Goal: Information Seeking & Learning: Learn about a topic

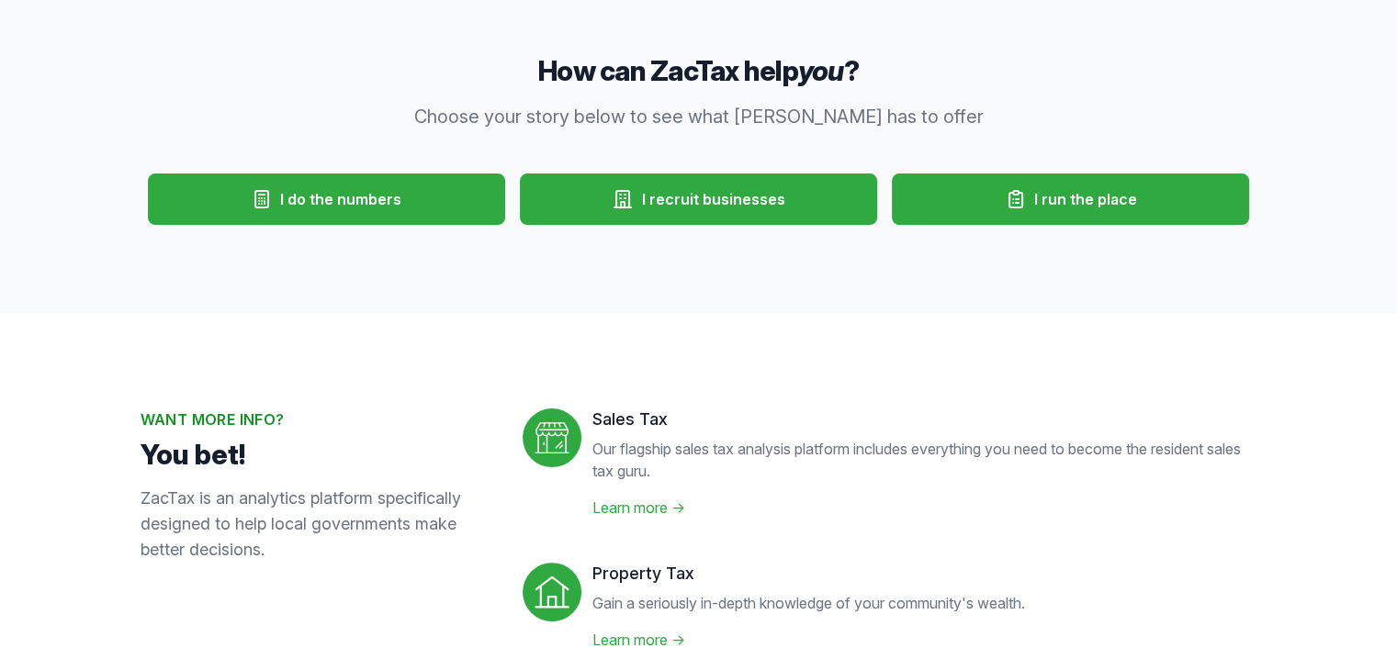
scroll to position [404, 0]
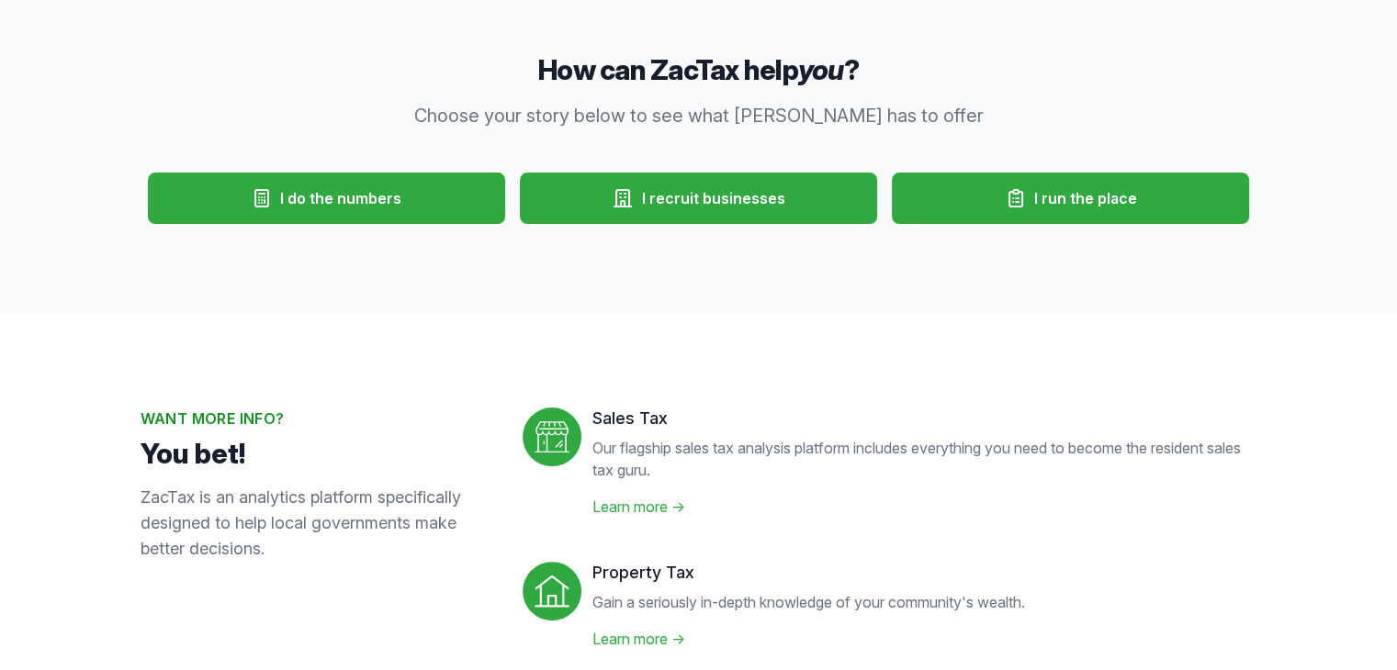
click at [650, 507] on link "Learn more →" at bounding box center [638, 507] width 93 height 18
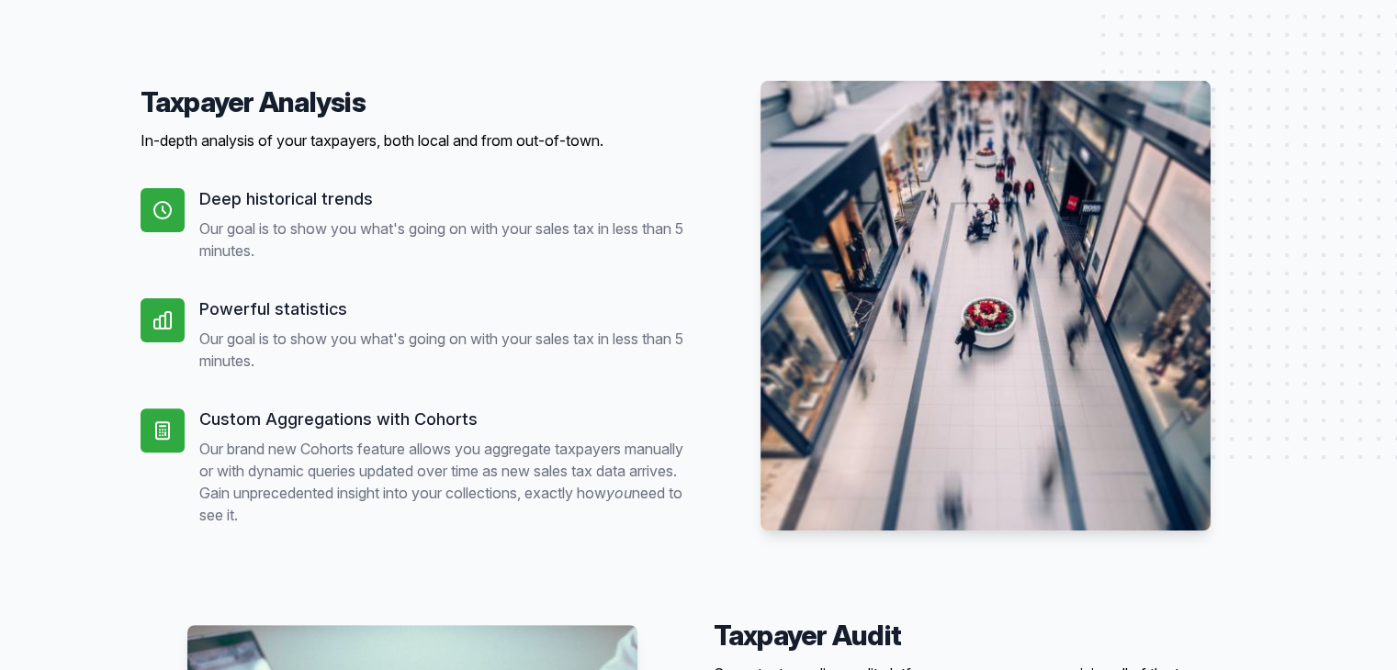
scroll to position [551, 0]
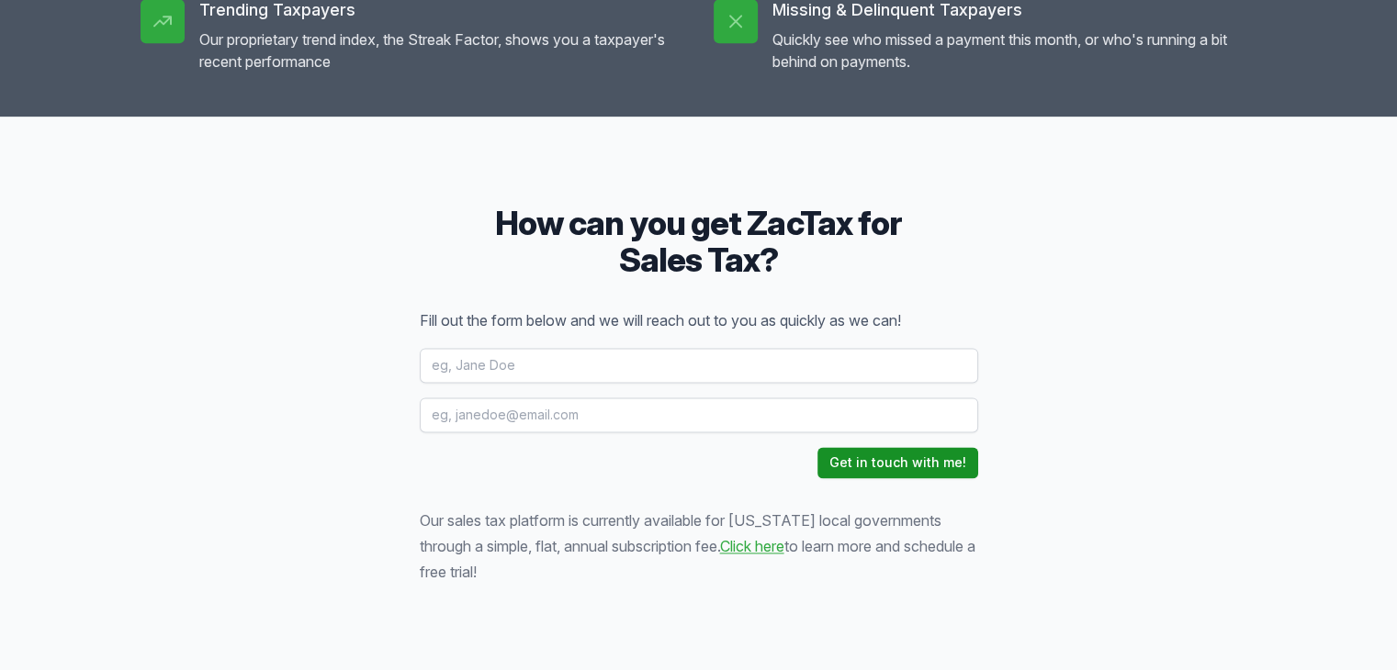
scroll to position [2424, 0]
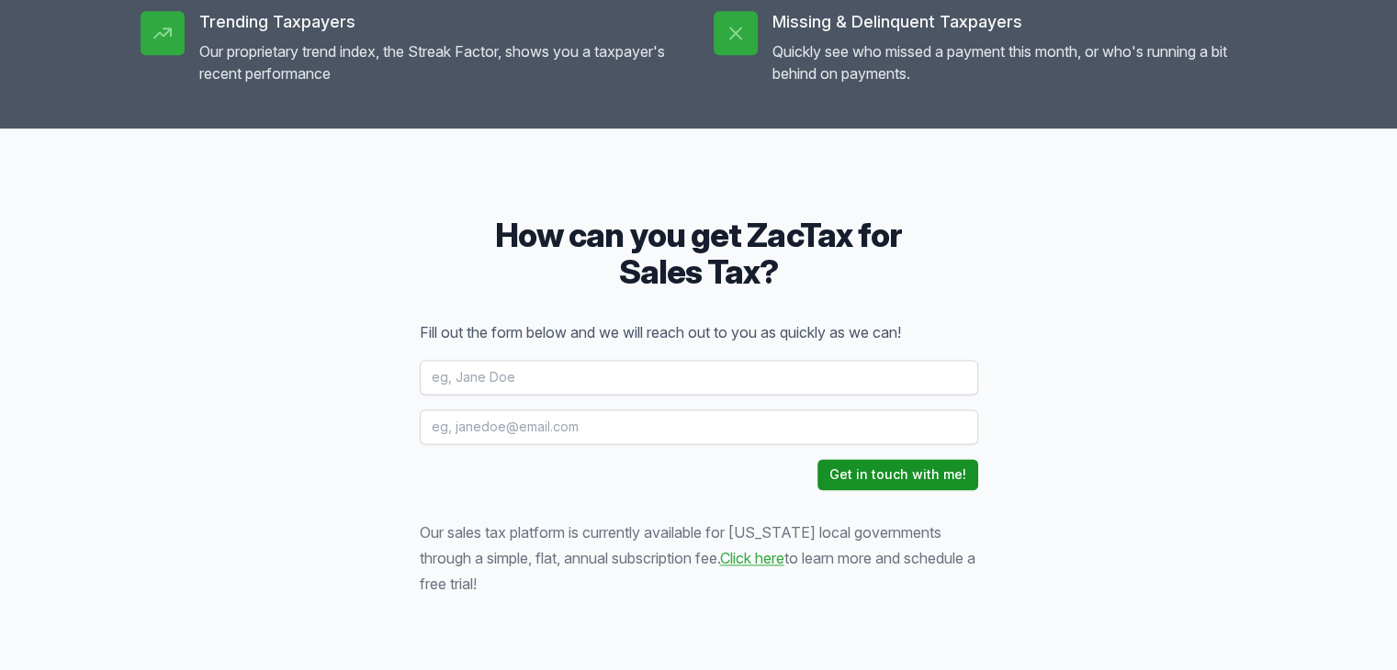
click at [350, 535] on div "How can you get ZacTax for Sales Tax? Fill out the form below and we will reach…" at bounding box center [698, 407] width 1397 height 557
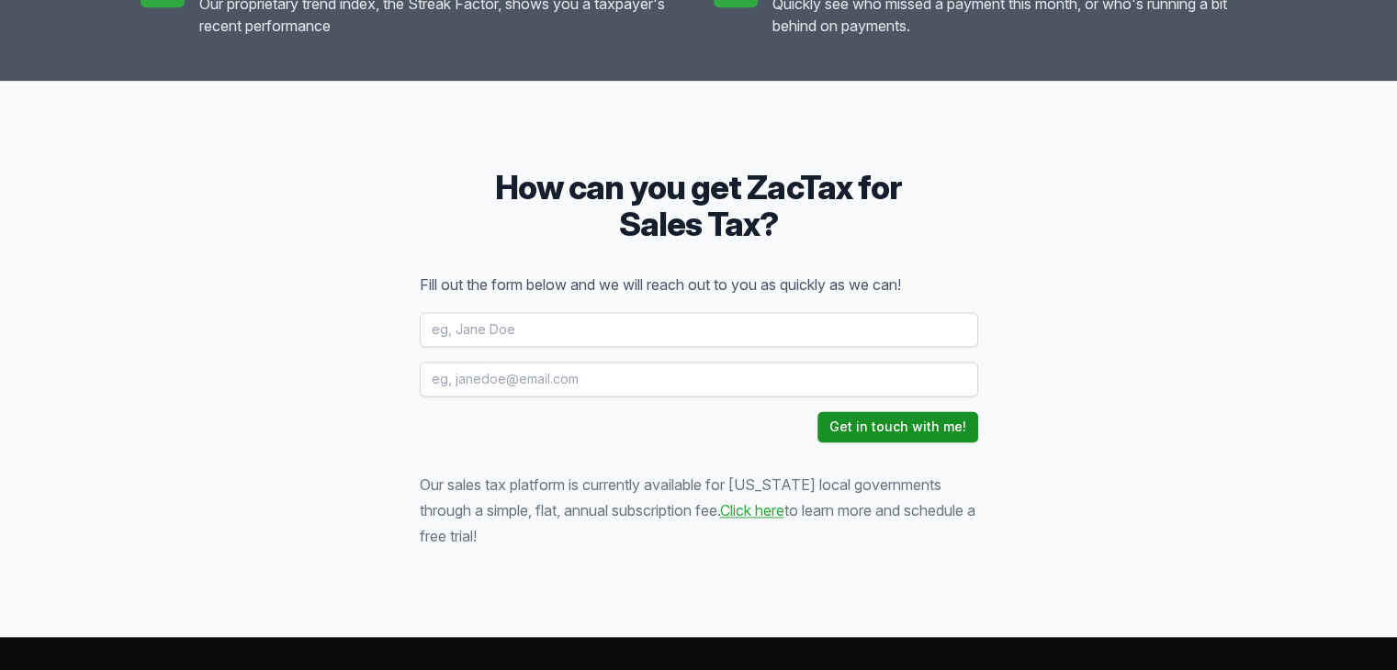
scroll to position [2366, 0]
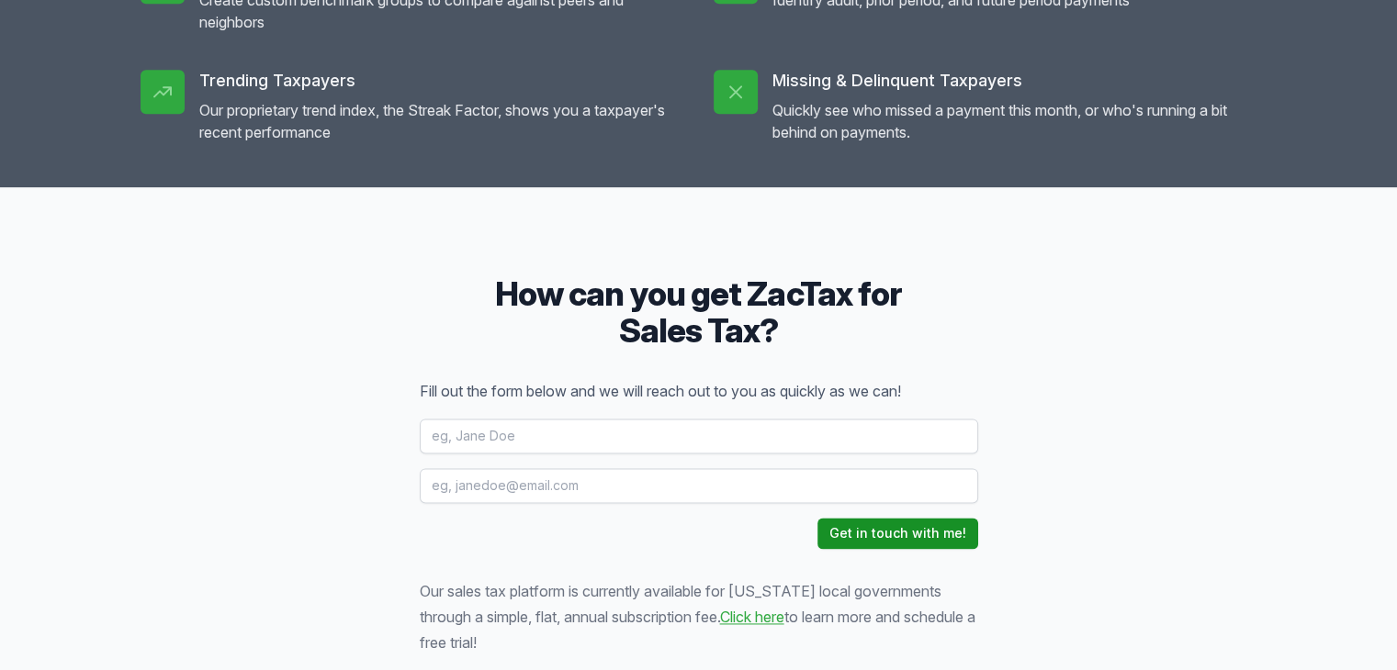
click at [166, 387] on div "How can you get ZacTax for Sales Tax? Fill out the form below and we will reach…" at bounding box center [698, 465] width 1397 height 557
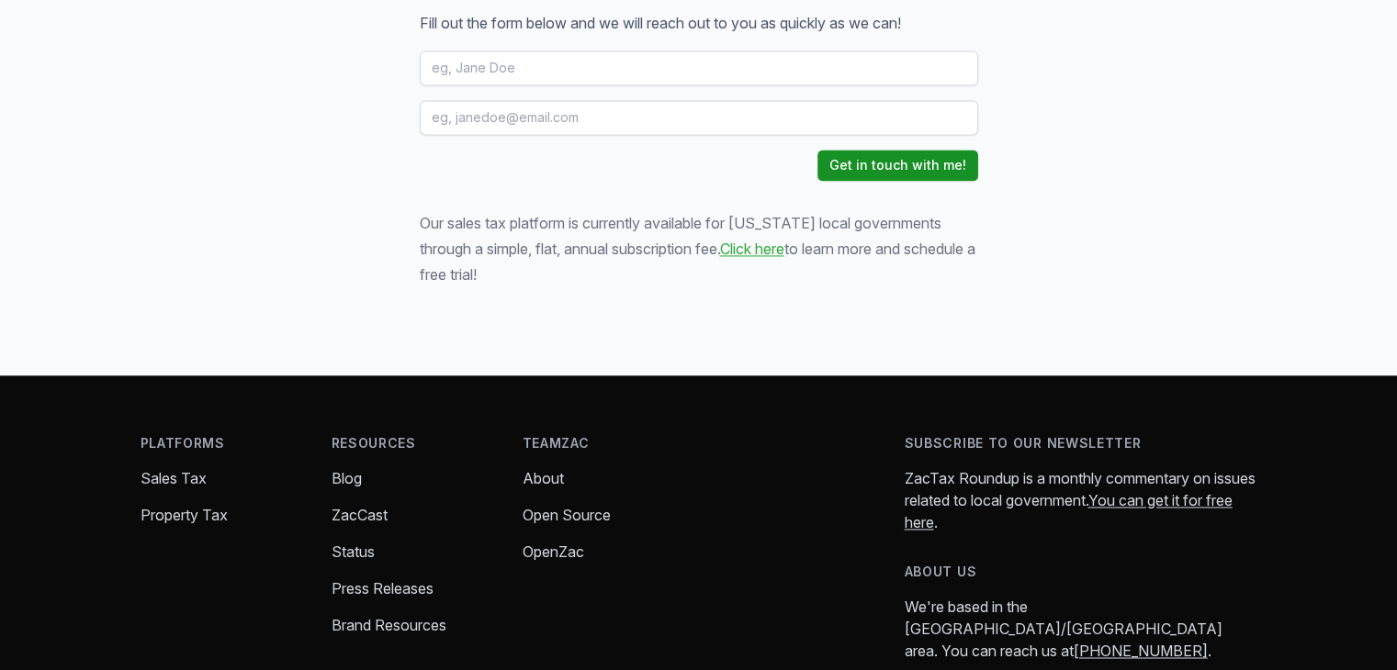
scroll to position [2755, 0]
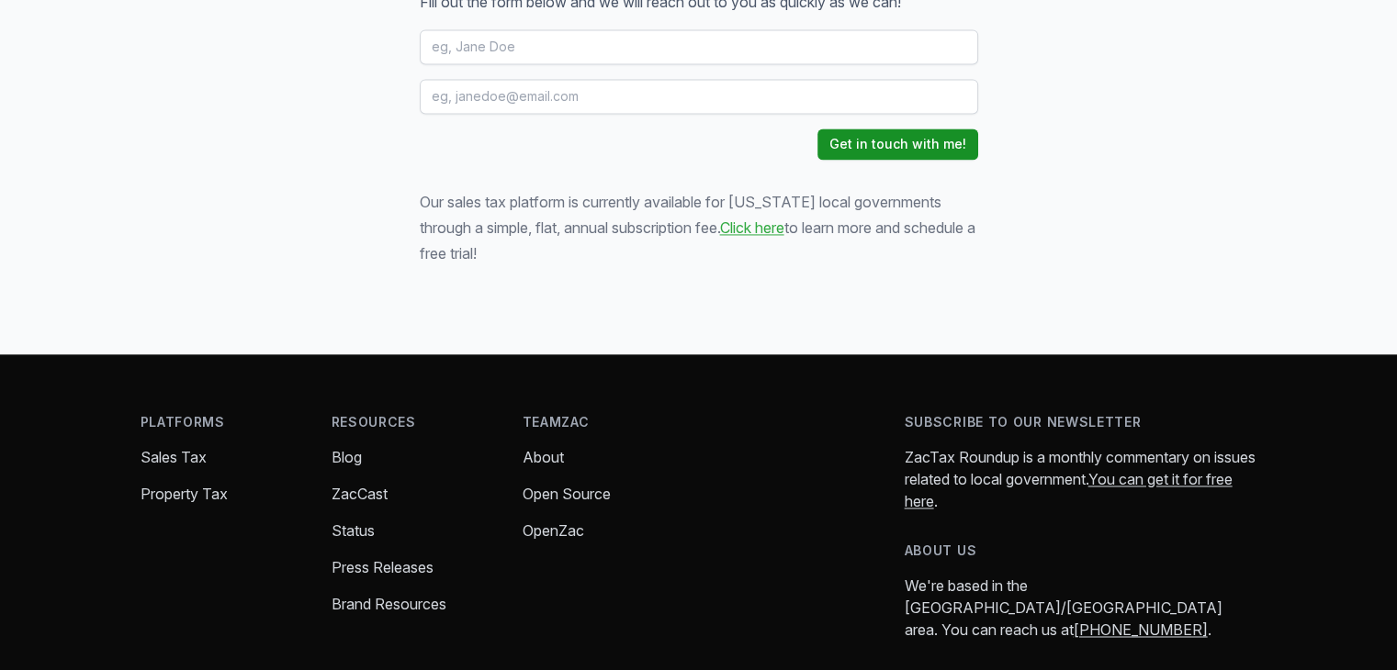
click at [720, 231] on link "Click here" at bounding box center [752, 228] width 64 height 18
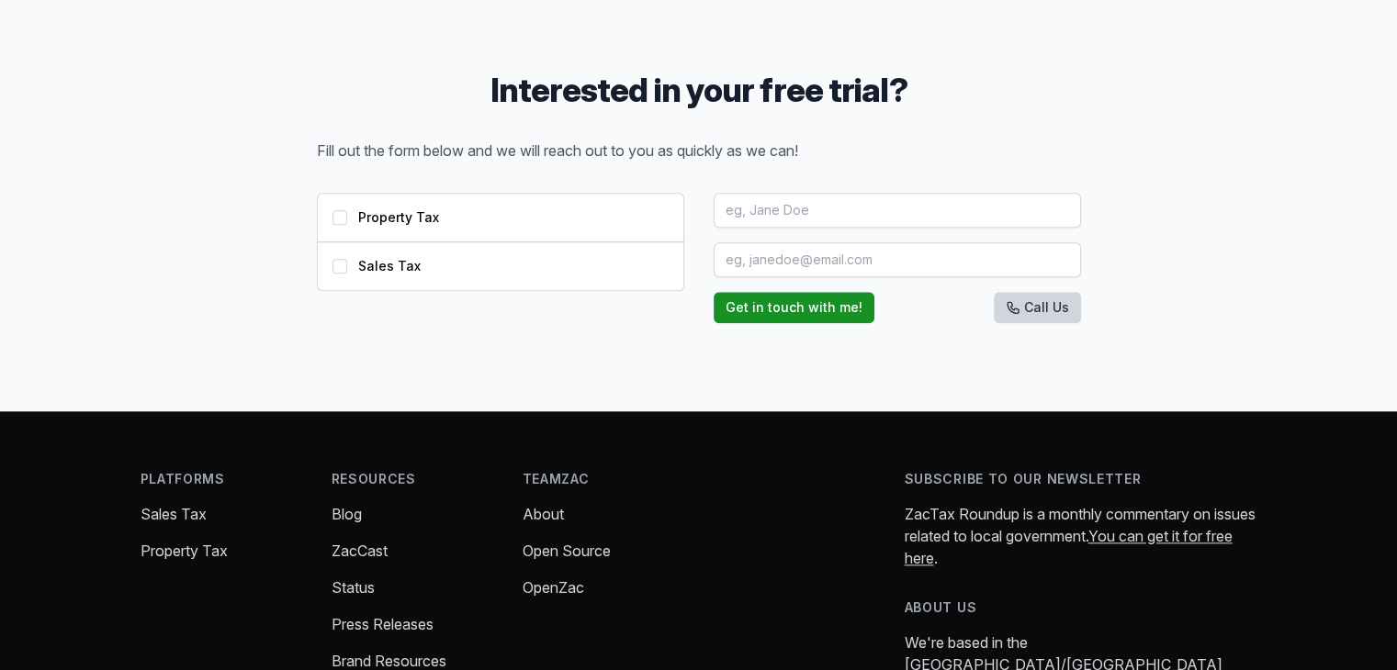
scroll to position [2050, 0]
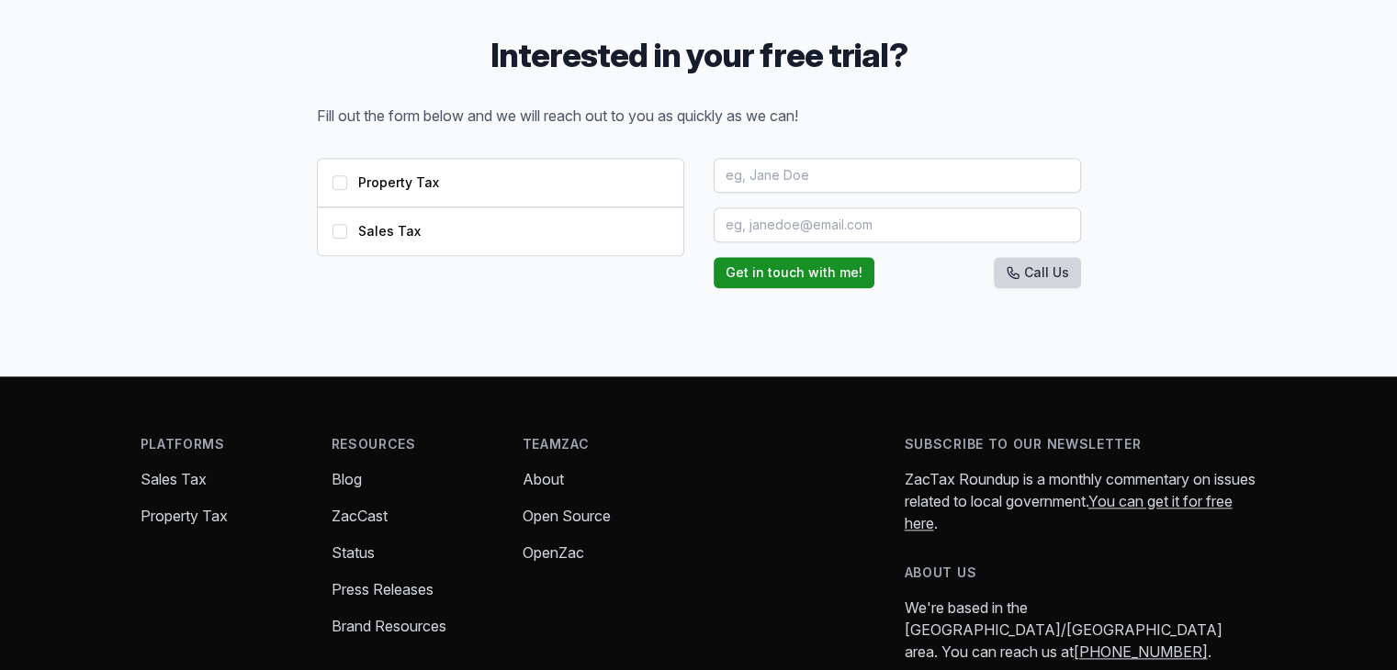
click at [559, 548] on link "OpenZac" at bounding box center [554, 553] width 62 height 18
